Goal: Check status

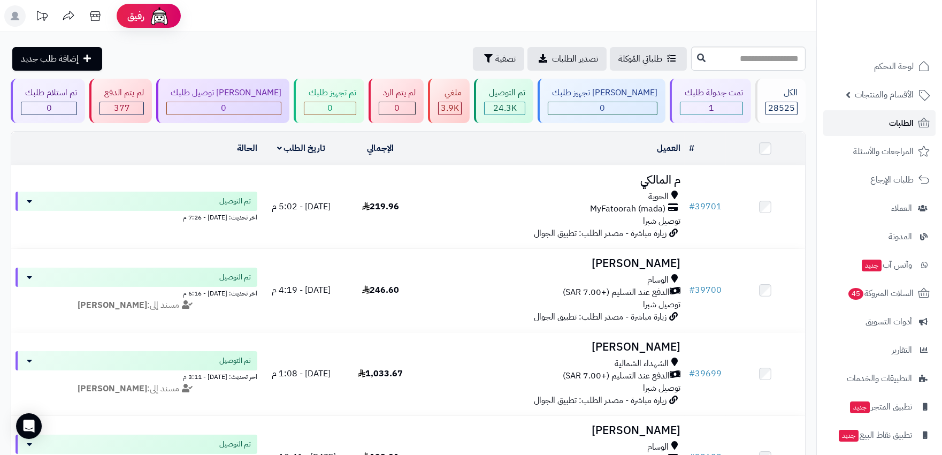
click at [880, 126] on link "الطلبات" at bounding box center [880, 123] width 112 height 26
click at [898, 124] on span "الطلبات" at bounding box center [902, 123] width 25 height 15
